Goal: Information Seeking & Learning: Stay updated

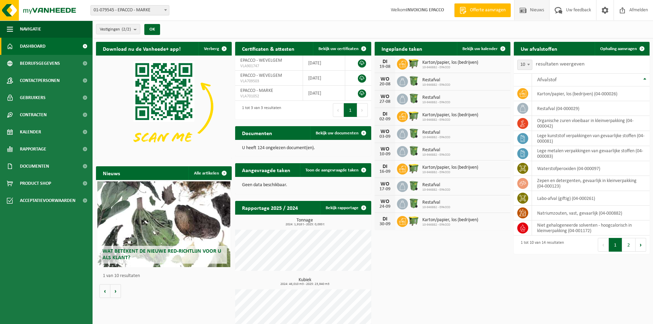
click at [532, 9] on span "Nieuws" at bounding box center [536, 10] width 17 height 20
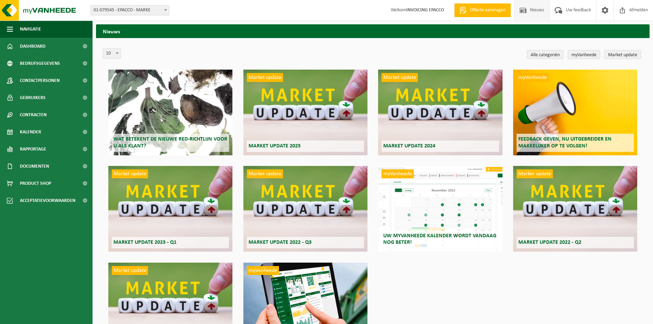
click at [280, 131] on div "Market update Market update 2025" at bounding box center [305, 113] width 124 height 86
click at [446, 215] on div "myVanheede Uw myVanheede kalender wordt vandaag nog beter!" at bounding box center [440, 209] width 124 height 86
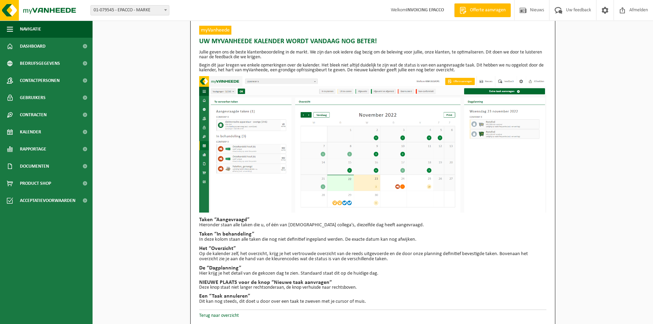
scroll to position [5, 0]
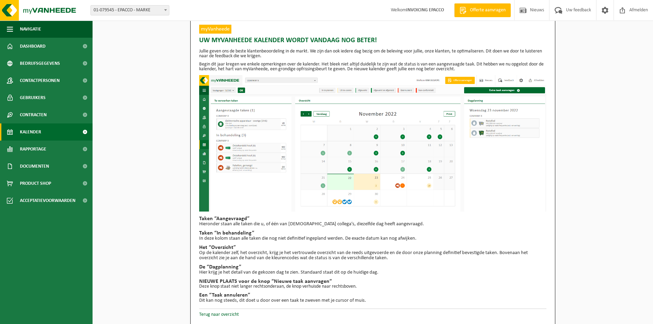
click at [23, 132] on span "Kalender" at bounding box center [30, 131] width 21 height 17
